Goal: Transaction & Acquisition: Purchase product/service

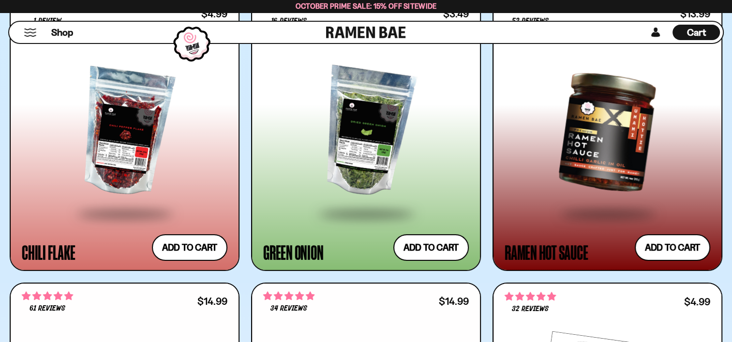
scroll to position [3202, 0]
drag, startPoint x: 719, startPoint y: 1, endPoint x: 424, endPoint y: 184, distance: 347.1
click at [424, 184] on div at bounding box center [365, 131] width 205 height 161
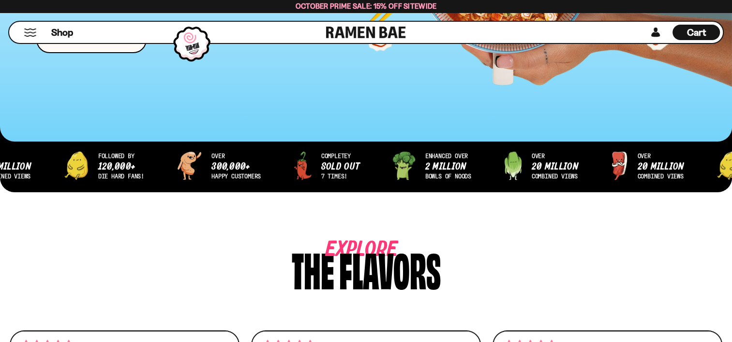
scroll to position [272, 0]
